Goal: Check status

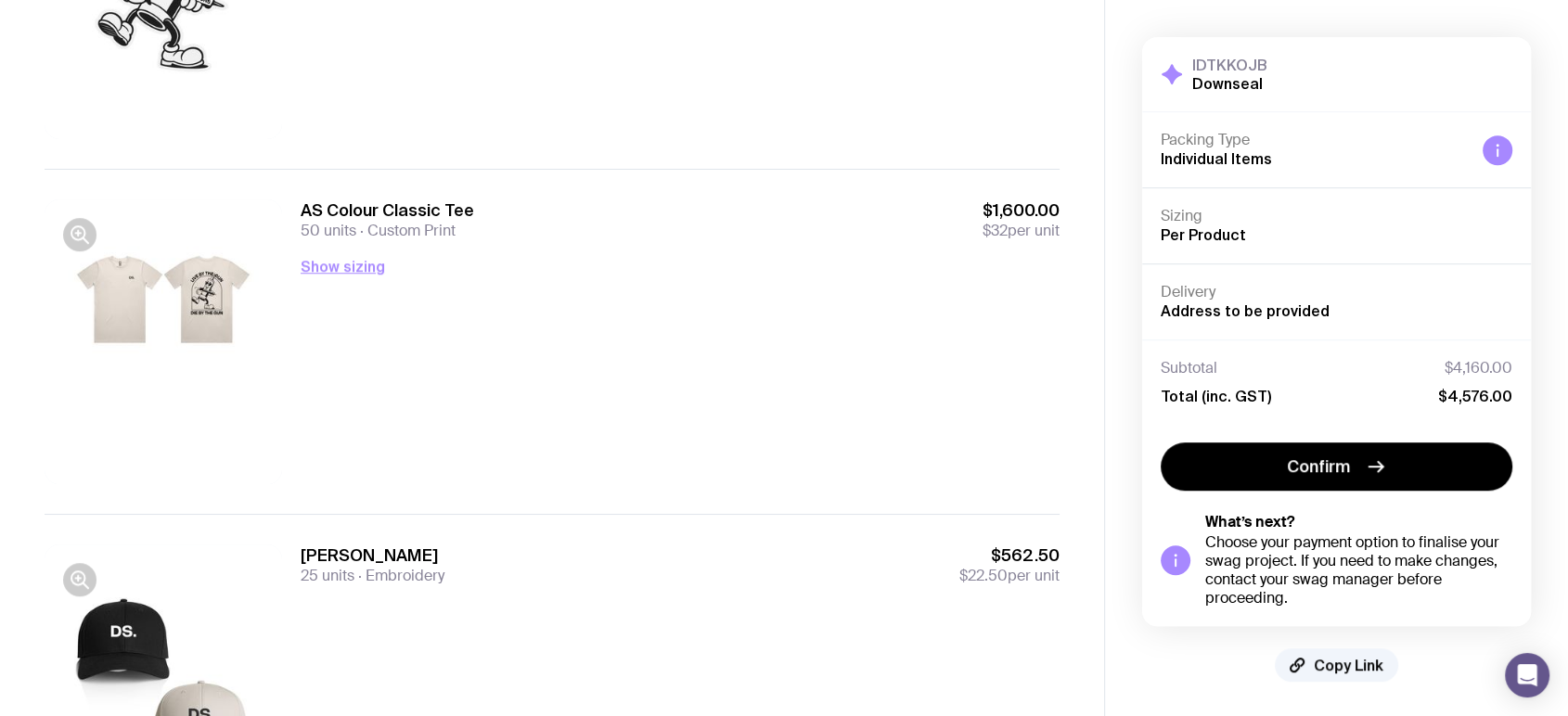
scroll to position [1098, 0]
